Goal: Transaction & Acquisition: Purchase product/service

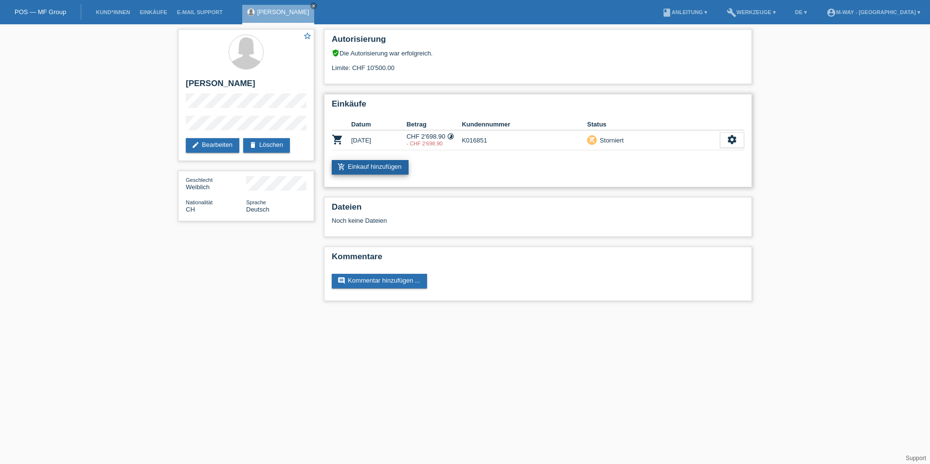
click at [385, 169] on link "add_shopping_cart Einkauf hinzufügen" at bounding box center [370, 167] width 77 height 15
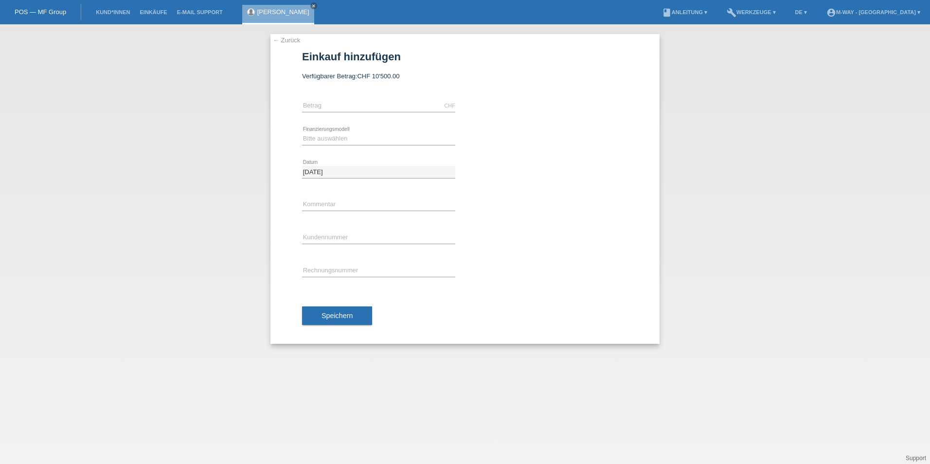
click at [91, 99] on div "← Zurück Einkauf hinzufügen Verfügbarer Betrag: CHF 10'500.00" at bounding box center [465, 244] width 930 height 440
click at [320, 106] on input "text" at bounding box center [378, 106] width 153 height 12
type input "2797.90"
click at [332, 138] on select "Bitte auswählen Fixe Raten Kauf auf Rechnung mit Teilzahlungsoption" at bounding box center [378, 139] width 153 height 12
select select "77"
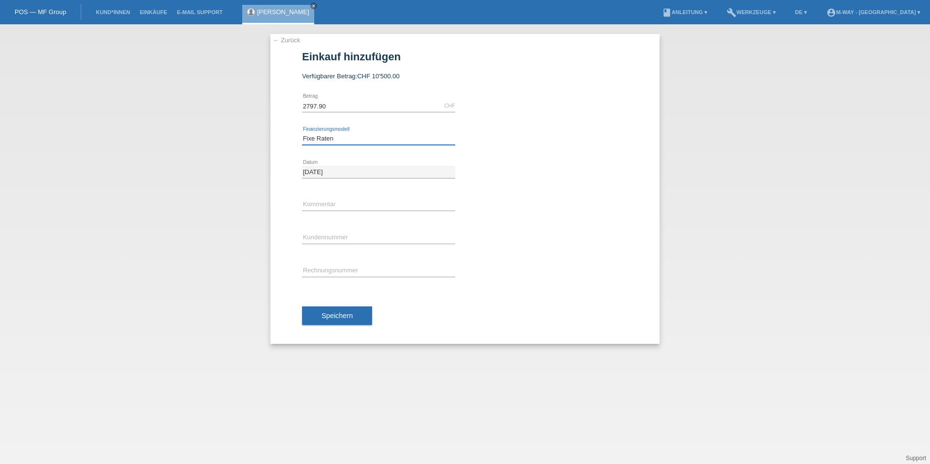
click at [302, 133] on select "Bitte auswählen Fixe Raten Kauf auf Rechnung mit Teilzahlungsoption" at bounding box center [378, 139] width 153 height 12
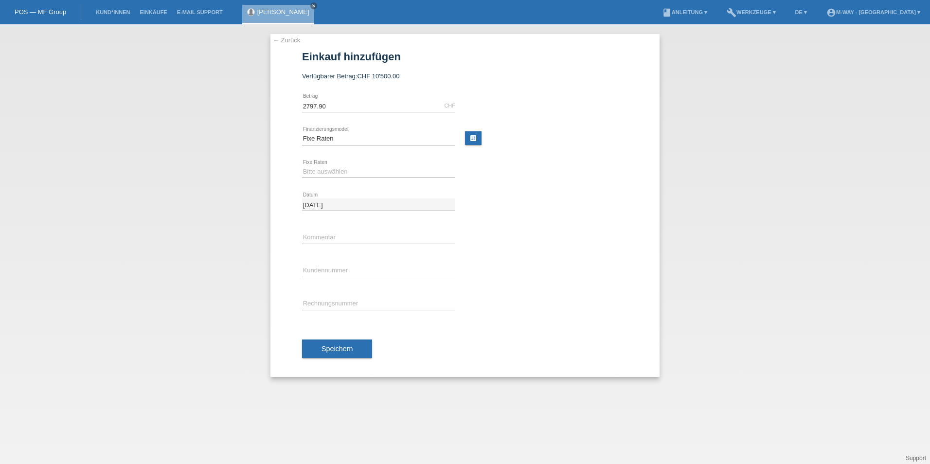
drag, startPoint x: 473, startPoint y: 138, endPoint x: 465, endPoint y: 146, distance: 12.0
click at [473, 138] on link "calculate" at bounding box center [473, 138] width 17 height 14
type input "2797.90"
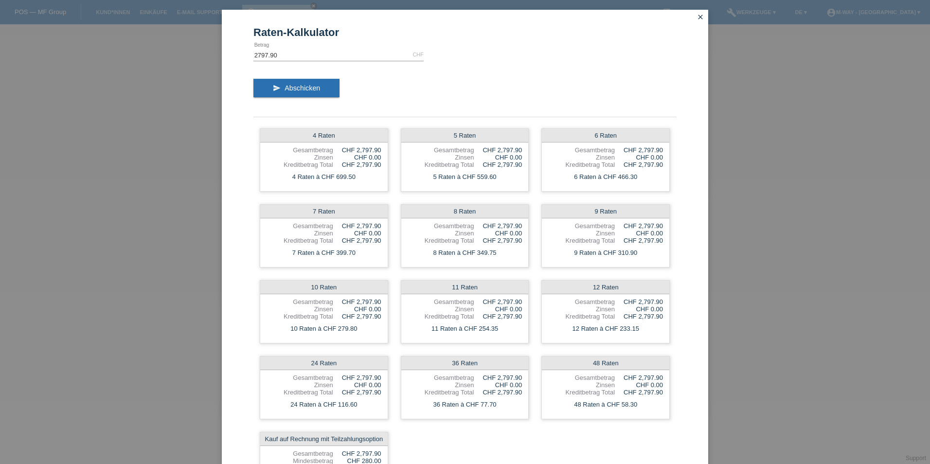
click at [700, 16] on icon "close" at bounding box center [700, 17] width 8 height 8
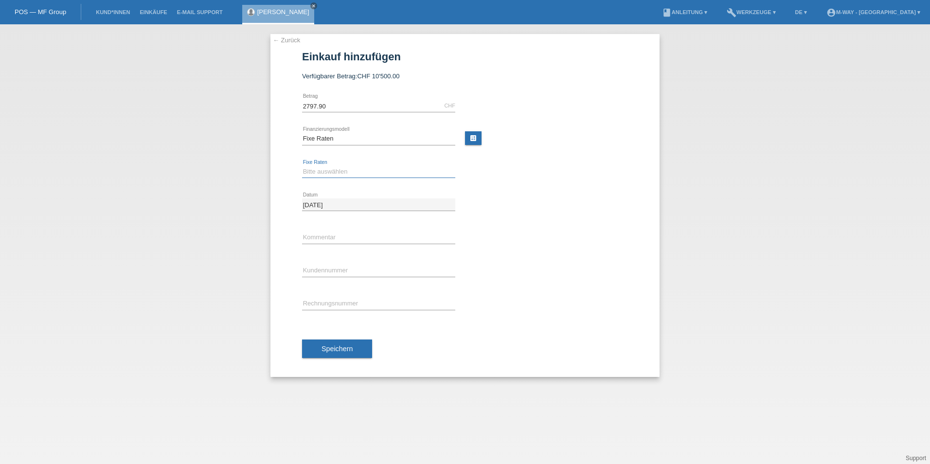
click at [326, 172] on select "Bitte auswählen 4 Raten 5 Raten 6 Raten 7 Raten 8 Raten 9 Raten 10 Raten 11 Rat…" at bounding box center [378, 172] width 153 height 12
select select "172"
click at [302, 166] on select "Bitte auswählen 4 Raten 5 Raten 6 Raten 7 Raten 8 Raten 9 Raten 10 Raten 11 Rat…" at bounding box center [378, 172] width 153 height 12
click at [314, 270] on input "text" at bounding box center [378, 271] width 153 height 12
type input "K016851"
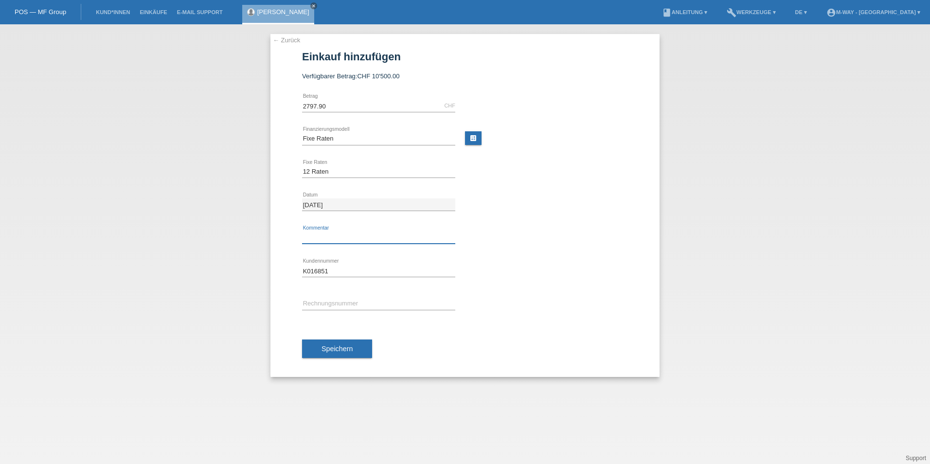
click at [317, 235] on input "text" at bounding box center [378, 238] width 153 height 12
type input "neuer Betrag (erstmals abgeschlossen am 30.07.2025)"
click at [354, 346] on button "Speichern" at bounding box center [337, 348] width 70 height 18
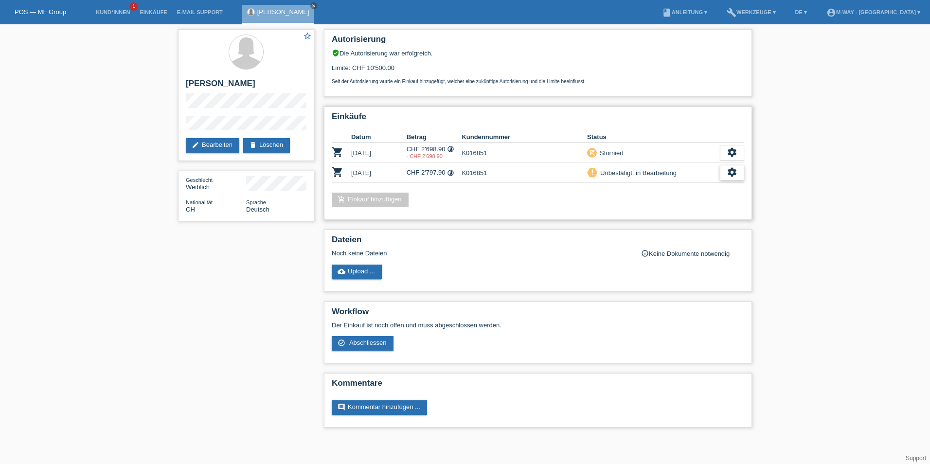
click at [733, 174] on icon "settings" at bounding box center [732, 172] width 11 height 11
click at [666, 216] on span "Abschliessen" at bounding box center [653, 217] width 40 height 12
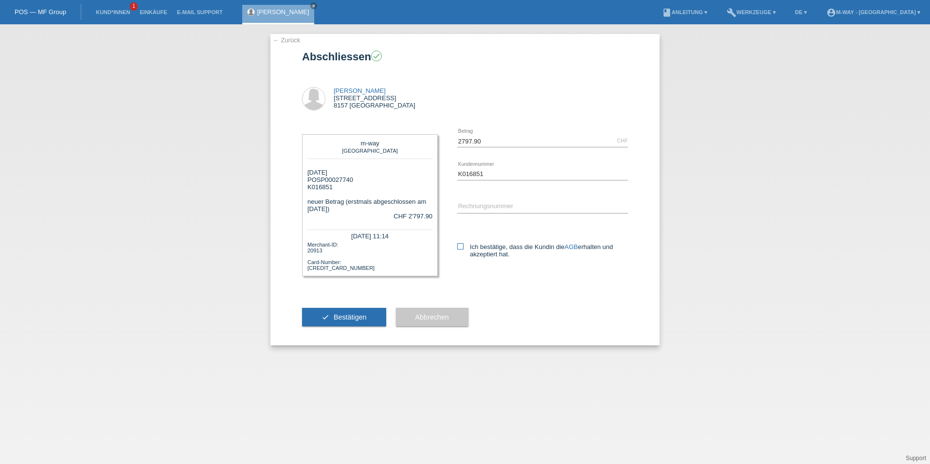
click at [460, 245] on icon at bounding box center [460, 246] width 6 height 6
click at [460, 245] on input "Ich bestätige, dass die Kundin die AGB erhalten und akzeptiert hat." at bounding box center [460, 246] width 6 height 6
checkbox input "true"
click at [352, 312] on button "check Bestätigen" at bounding box center [344, 317] width 84 height 18
